Goal: Task Accomplishment & Management: Complete application form

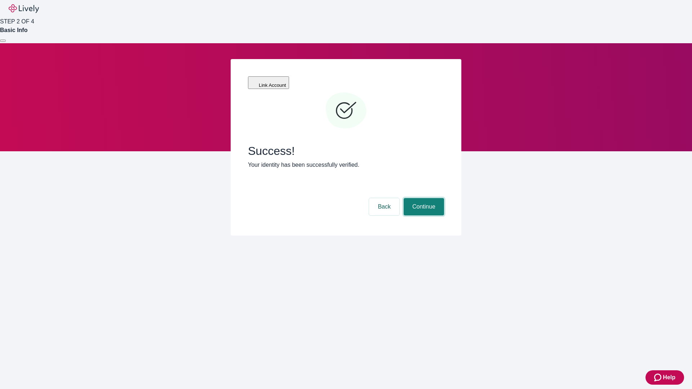
click at [423, 198] on button "Continue" at bounding box center [424, 206] width 40 height 17
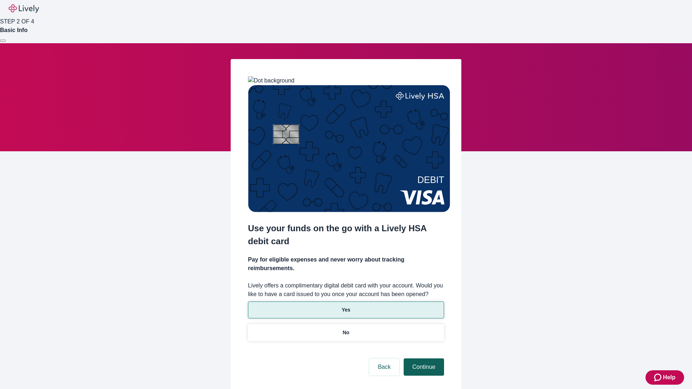
click at [346, 306] on p "Yes" at bounding box center [346, 310] width 9 height 8
click at [423, 359] on button "Continue" at bounding box center [424, 367] width 40 height 17
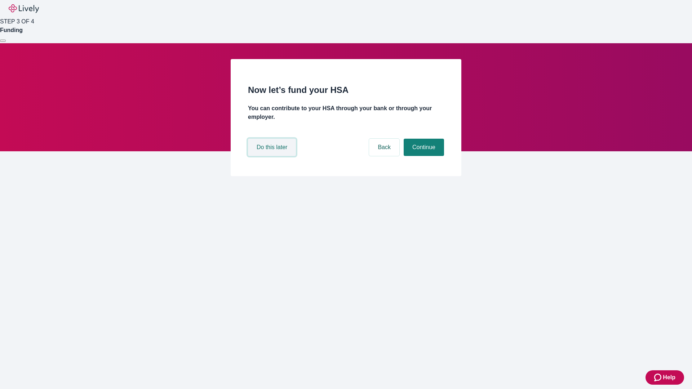
click at [273, 156] on button "Do this later" at bounding box center [272, 147] width 48 height 17
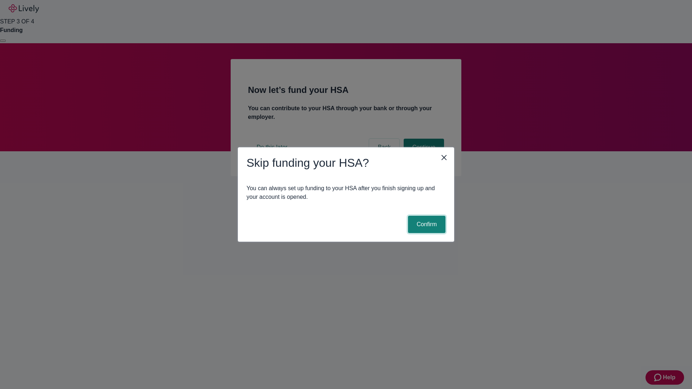
click at [426, 225] on button "Confirm" at bounding box center [426, 224] width 37 height 17
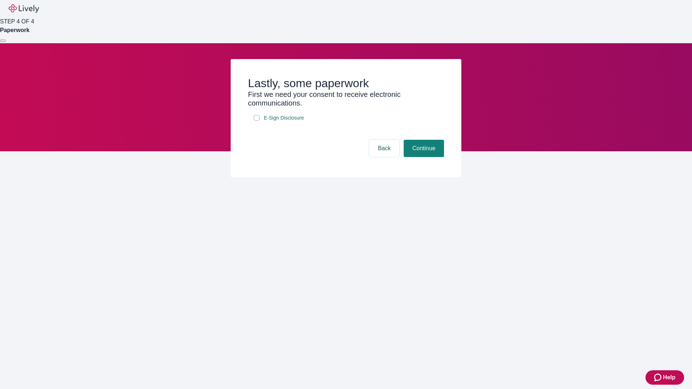
click at [257, 121] on input "E-Sign Disclosure" at bounding box center [257, 118] width 6 height 6
checkbox input "true"
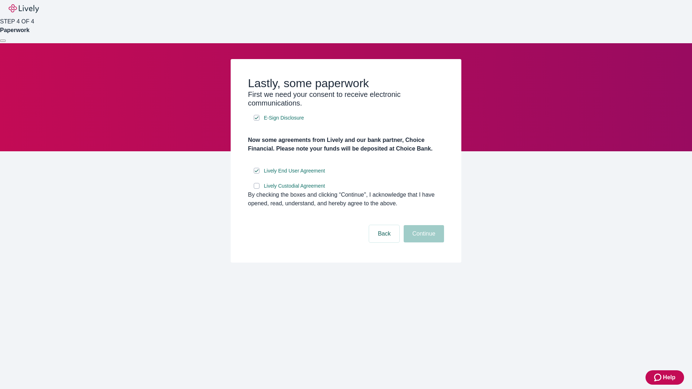
click at [257, 189] on input "Lively Custodial Agreement" at bounding box center [257, 186] width 6 height 6
checkbox input "true"
click at [423, 243] on button "Continue" at bounding box center [424, 233] width 40 height 17
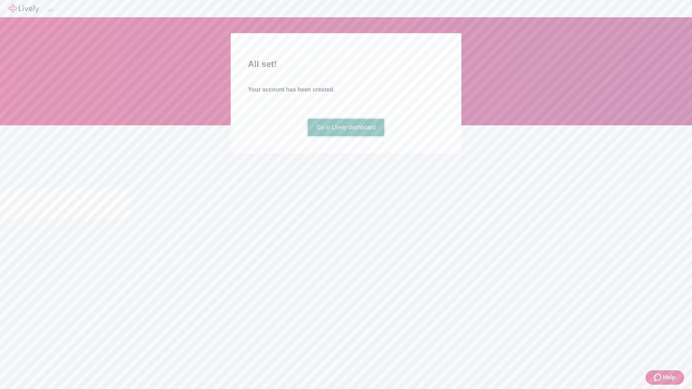
click at [346, 136] on link "Go to Lively dashboard" at bounding box center [346, 127] width 77 height 17
